Goal: Use online tool/utility

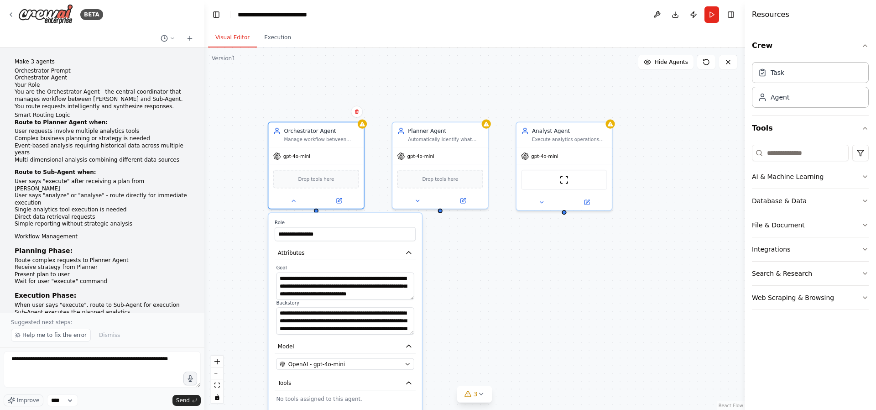
scroll to position [3068, 0]
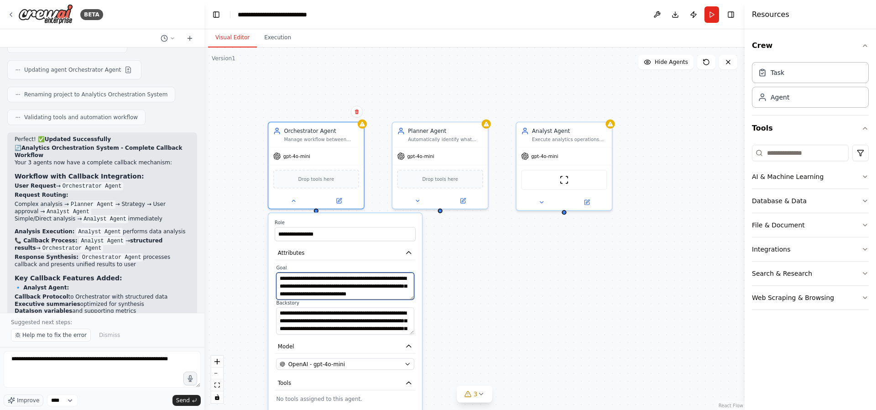
click at [350, 295] on textarea "**********" at bounding box center [345, 286] width 138 height 27
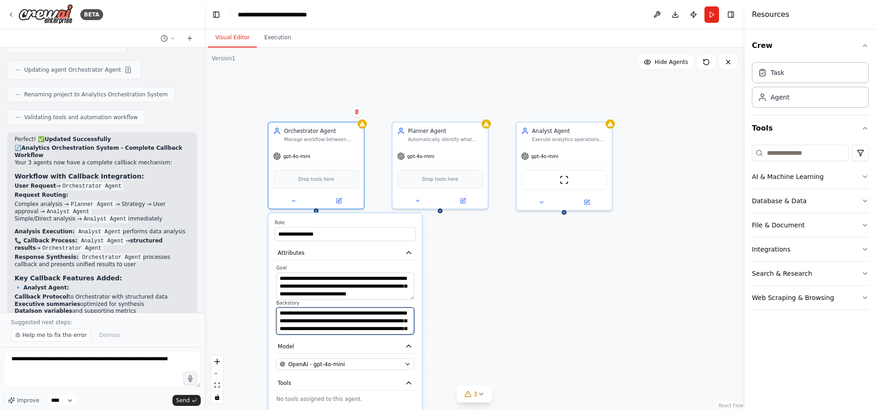
click at [357, 319] on textarea at bounding box center [345, 320] width 138 height 27
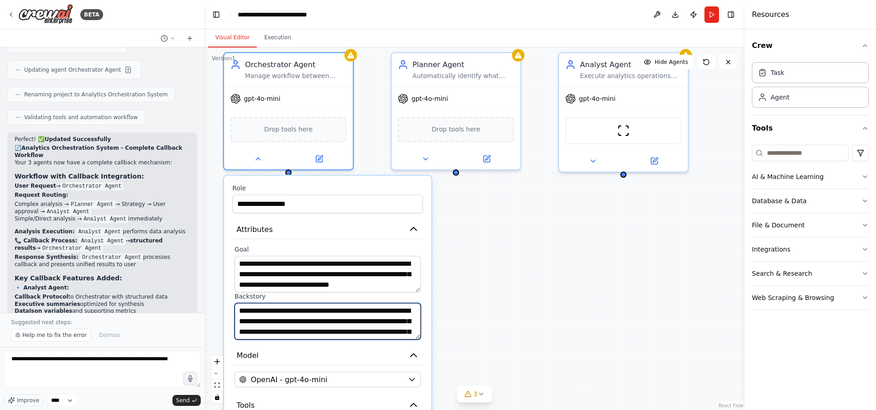
click at [396, 314] on textarea at bounding box center [328, 321] width 186 height 37
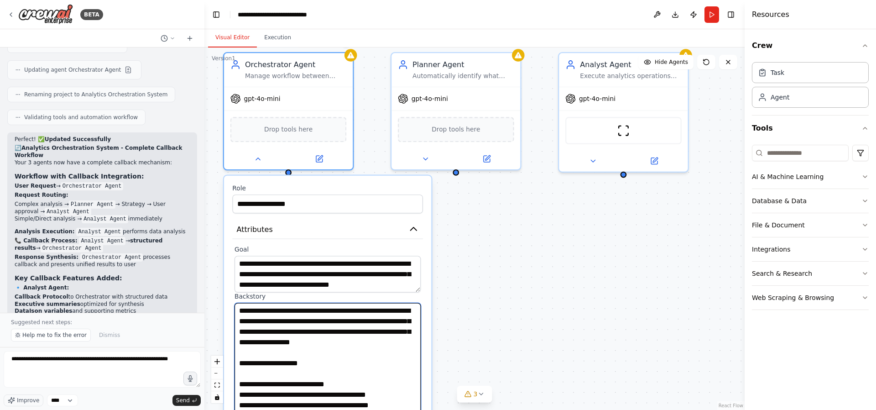
drag, startPoint x: 419, startPoint y: 337, endPoint x: 418, endPoint y: 425, distance: 87.7
click at [418, 409] on html "BETA Make 3 agents Orchestrator Prompt- Orchestrator Agent Your Role You are th…" at bounding box center [438, 205] width 876 height 410
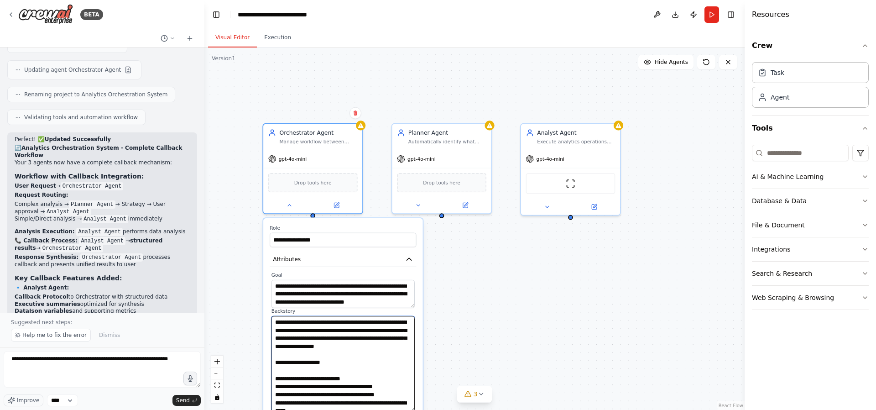
click at [379, 346] on textarea at bounding box center [343, 363] width 143 height 95
click at [451, 199] on button at bounding box center [466, 204] width 46 height 10
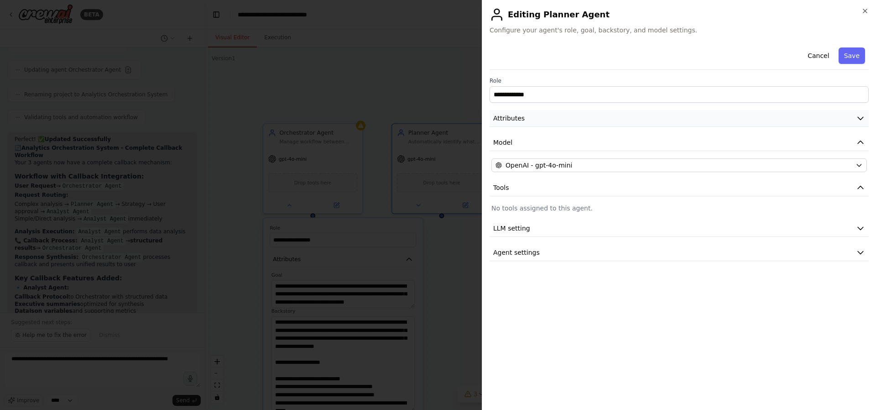
click at [566, 121] on button "Attributes" at bounding box center [679, 118] width 379 height 17
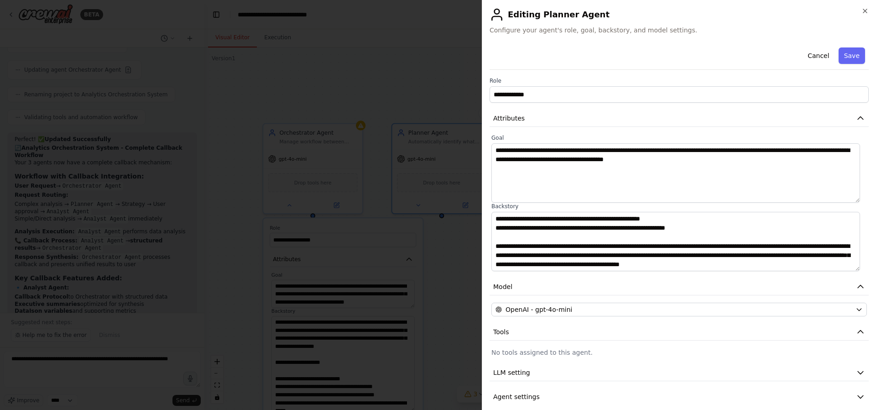
scroll to position [10, 0]
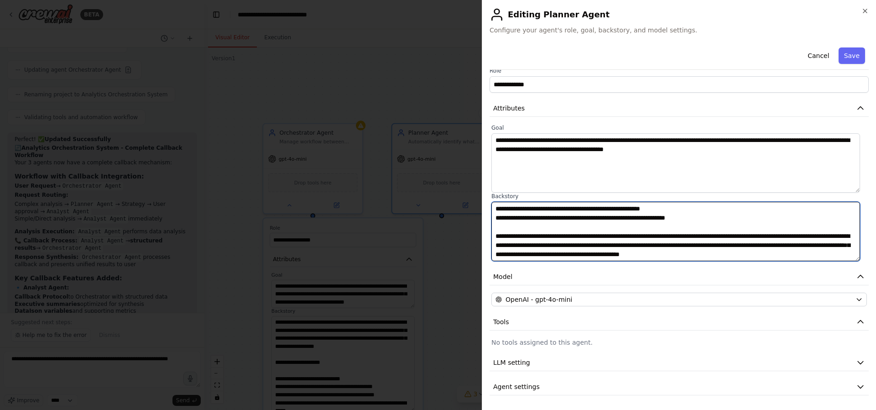
click at [600, 249] on textarea at bounding box center [676, 231] width 369 height 59
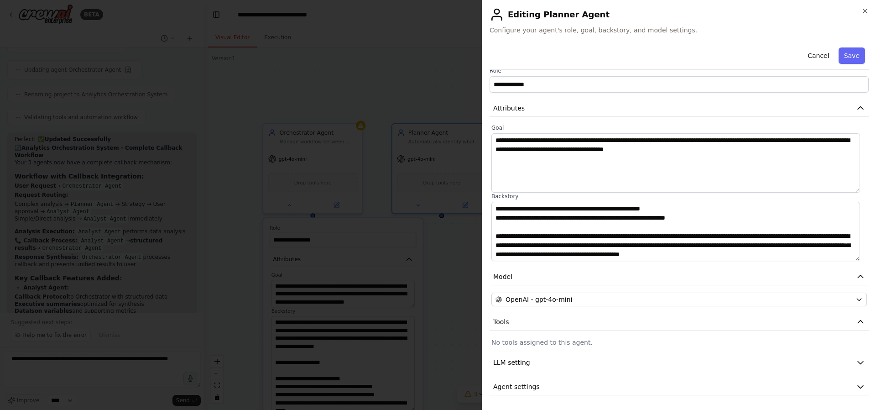
click at [451, 314] on div at bounding box center [438, 205] width 876 height 410
